Goal: Task Accomplishment & Management: Manage account settings

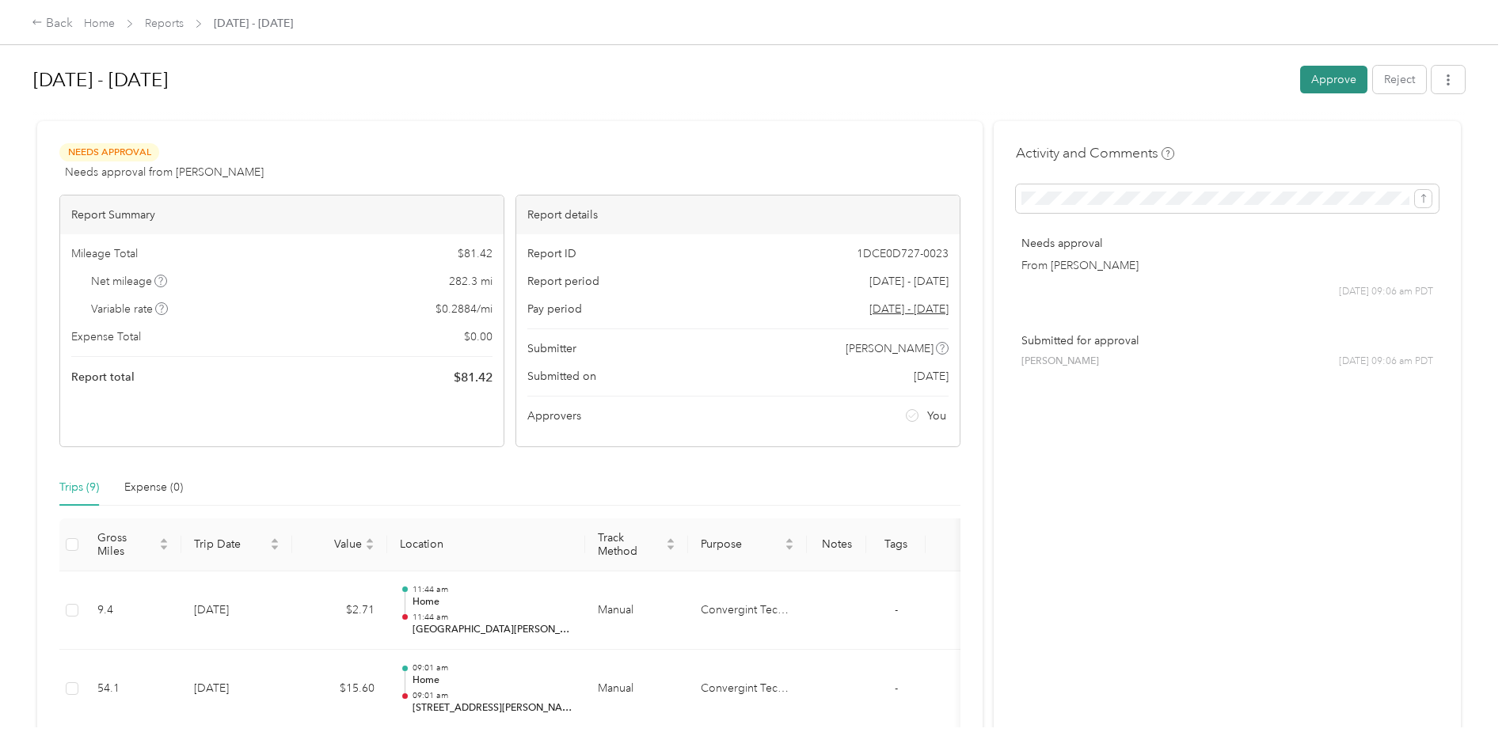
click at [1343, 80] on button "Approve" at bounding box center [1333, 80] width 67 height 28
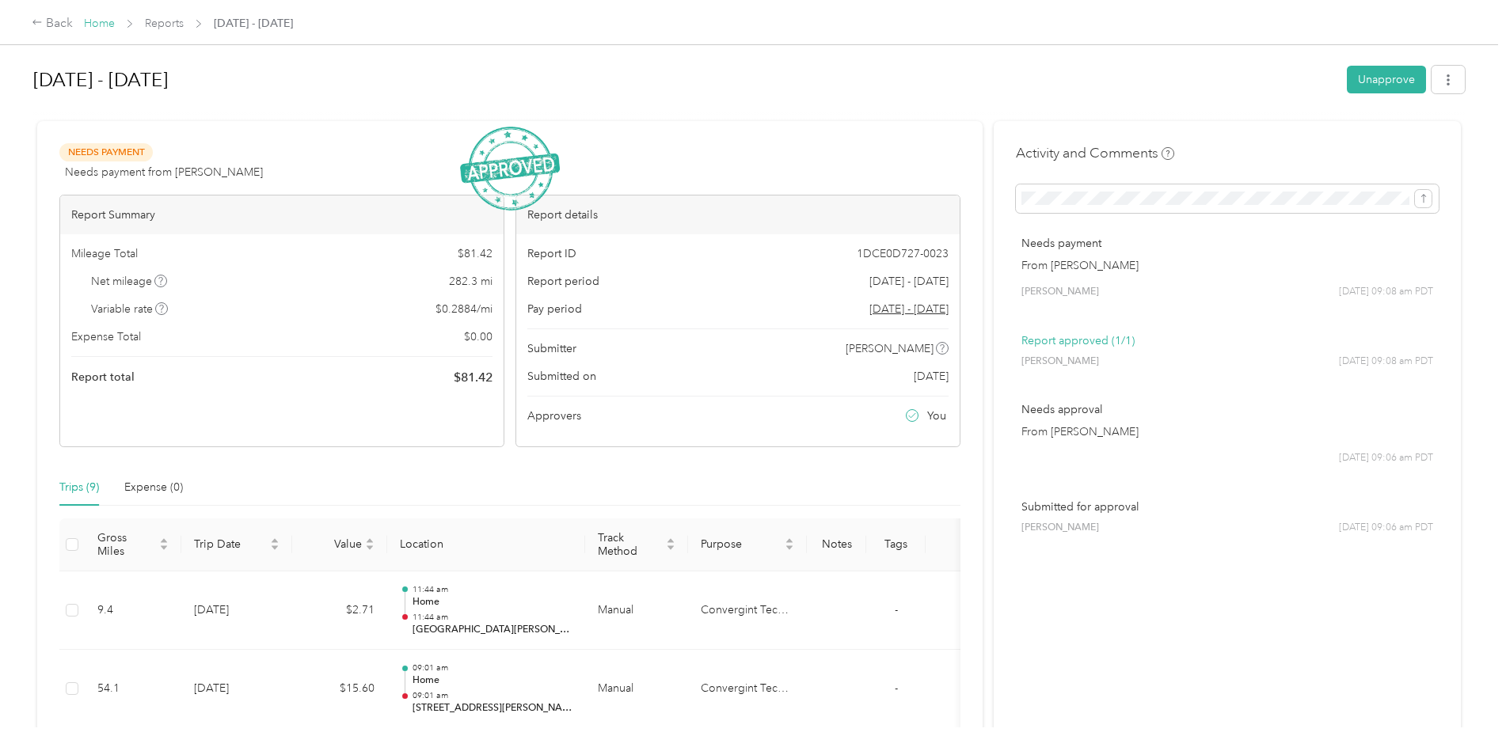
click at [104, 21] on link "Home" at bounding box center [99, 23] width 31 height 13
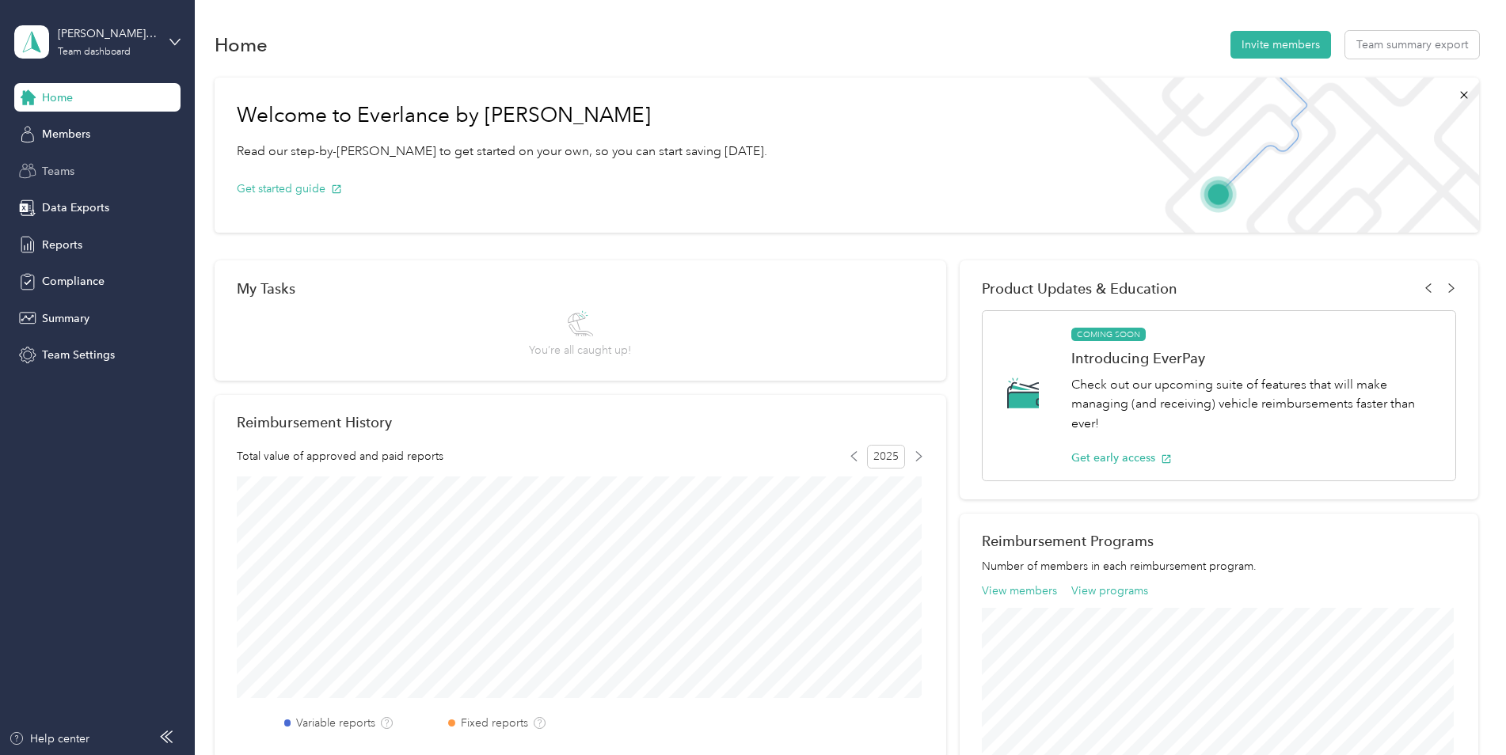
click at [70, 173] on span "Teams" at bounding box center [58, 171] width 32 height 17
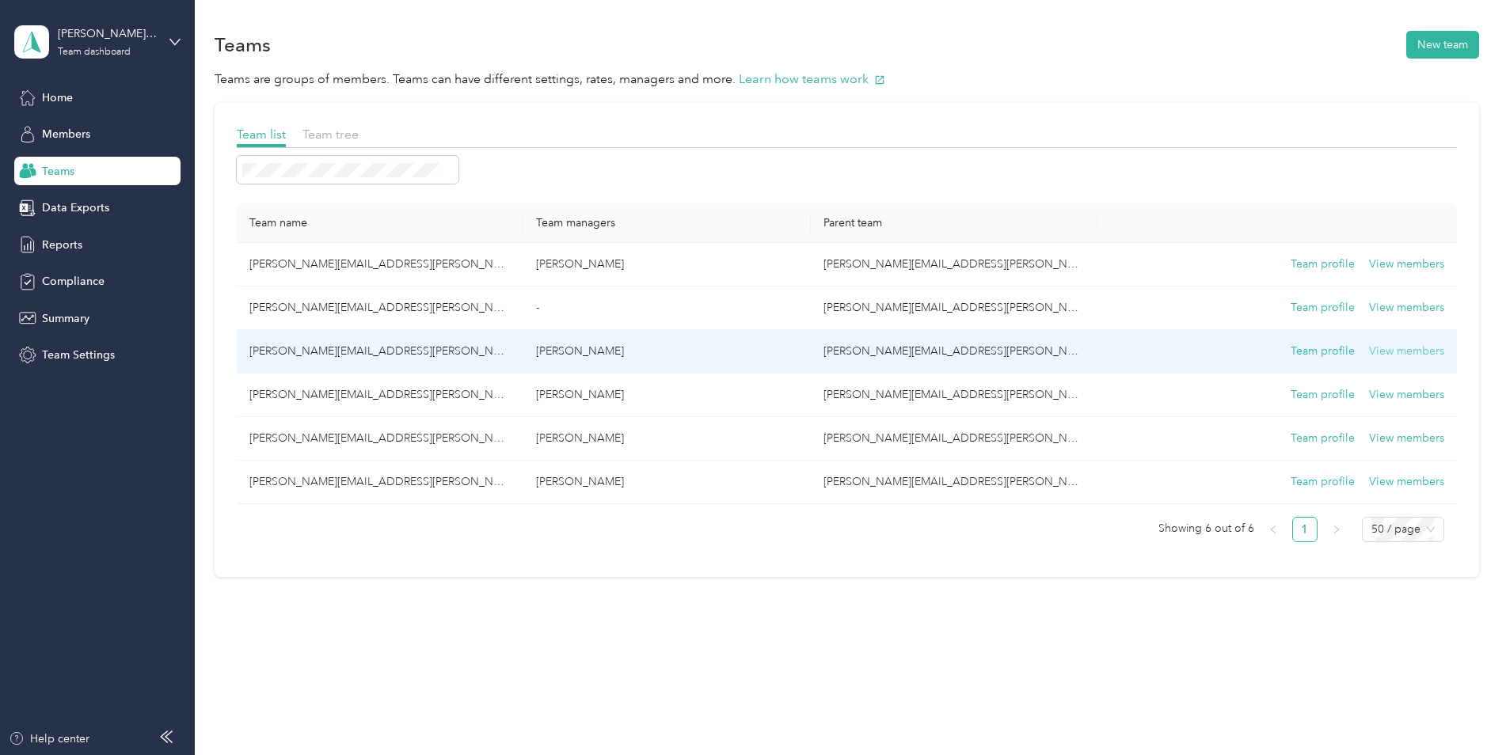
click at [1411, 356] on button "View members" at bounding box center [1406, 351] width 75 height 17
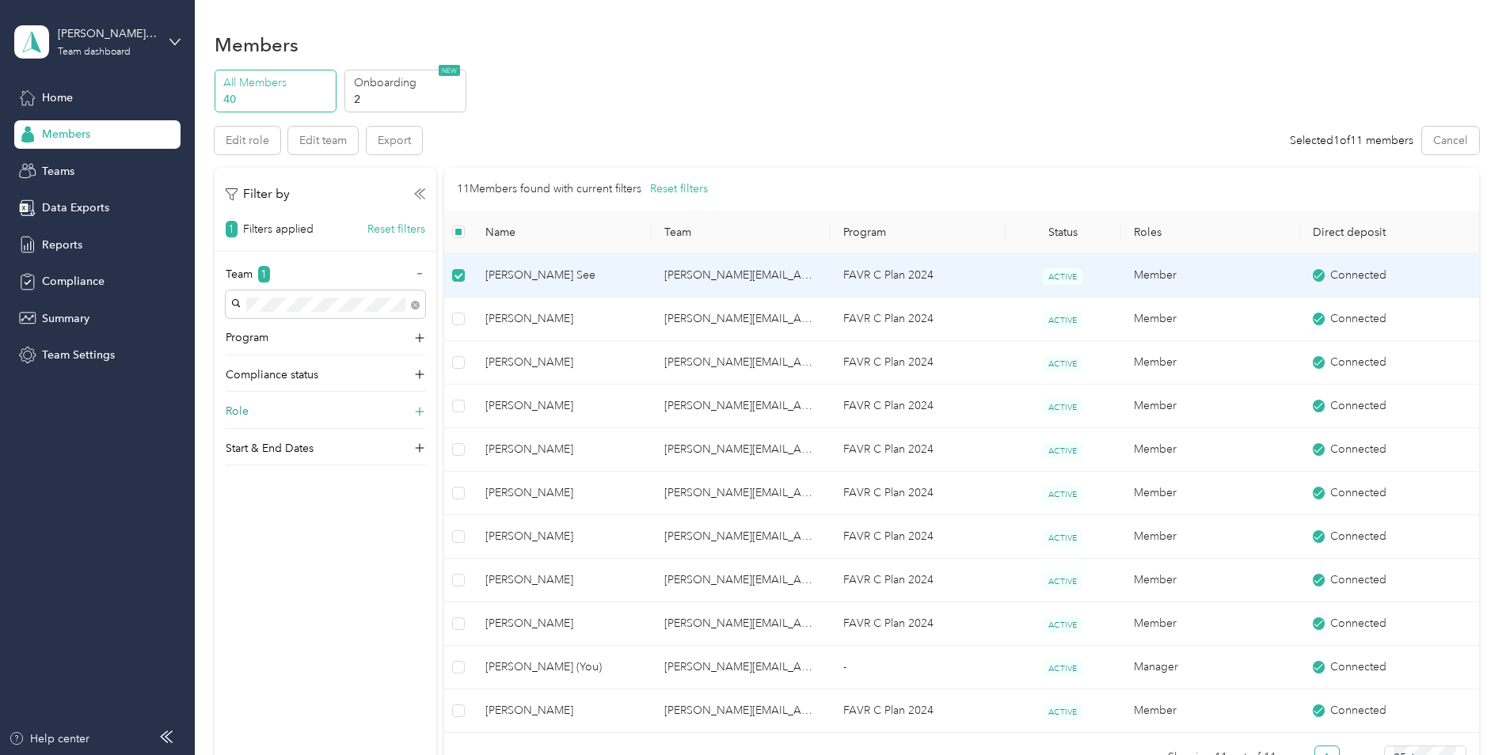
click at [421, 412] on icon at bounding box center [420, 412] width 10 height 10
click at [420, 375] on icon at bounding box center [420, 375] width 10 height 10
click at [420, 338] on icon at bounding box center [420, 338] width 10 height 10
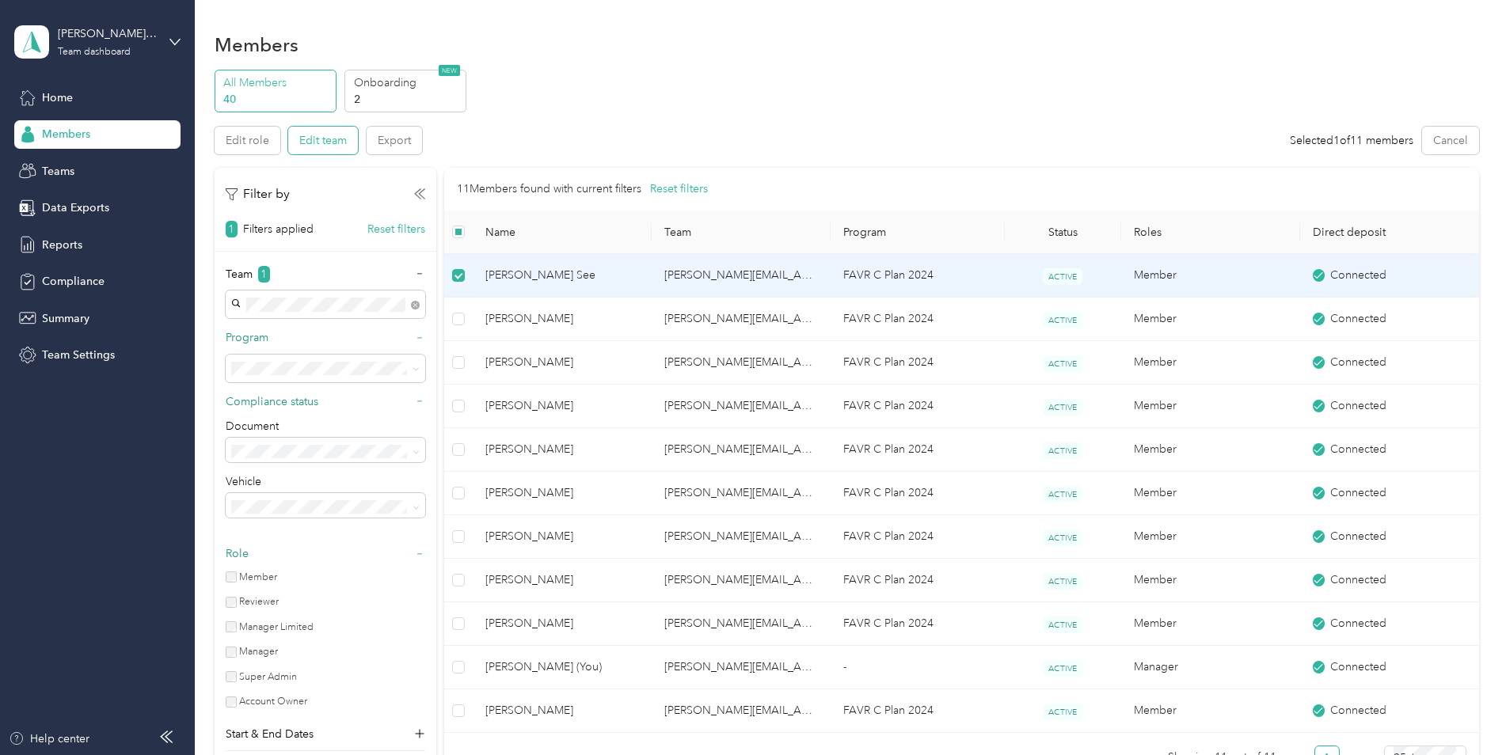
click at [325, 134] on button "Edit team" at bounding box center [323, 141] width 70 height 28
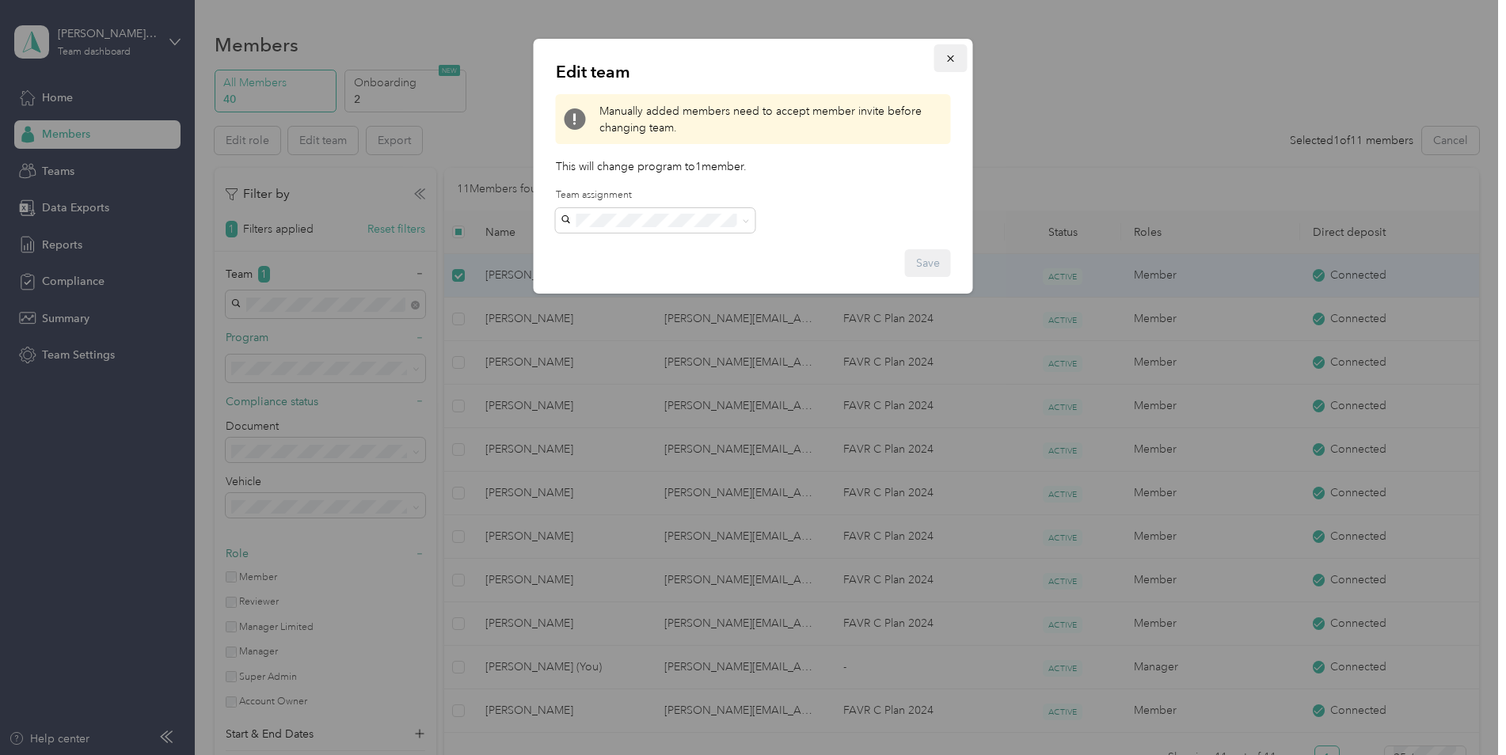
click at [953, 59] on icon "button" at bounding box center [951, 58] width 11 height 11
